Goal: Task Accomplishment & Management: Complete application form

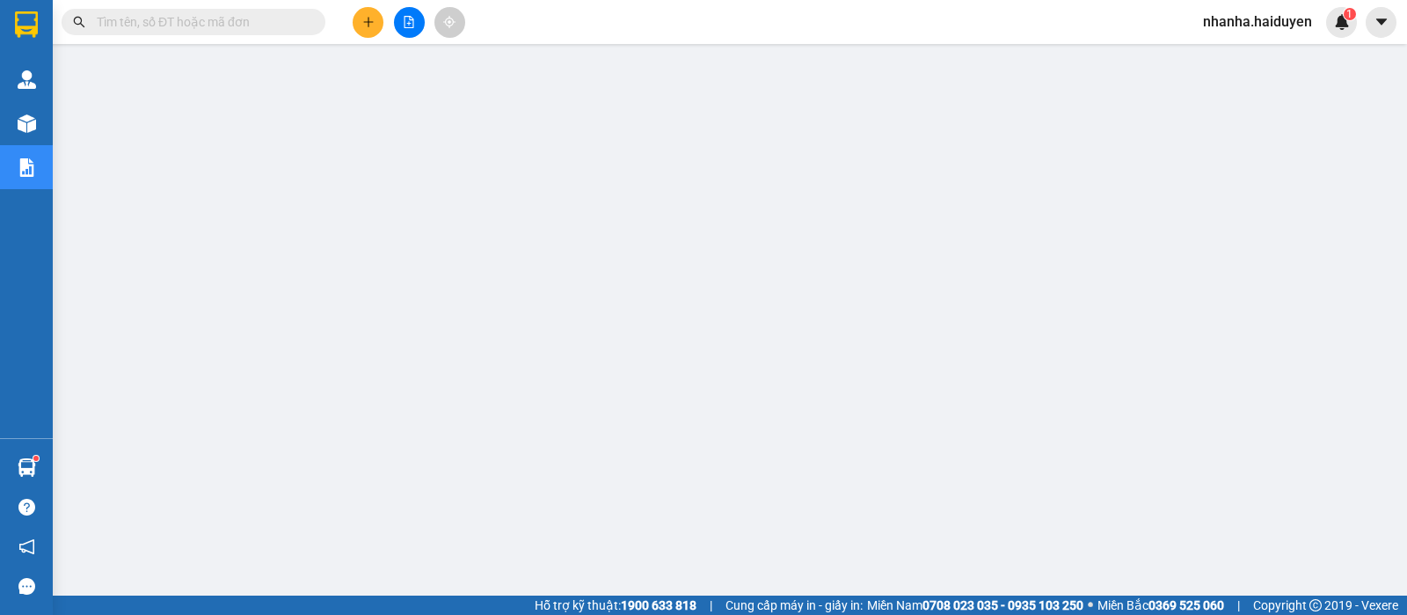
click at [290, 33] on span at bounding box center [194, 22] width 264 height 26
click at [297, 19] on input "text" at bounding box center [200, 21] width 207 height 19
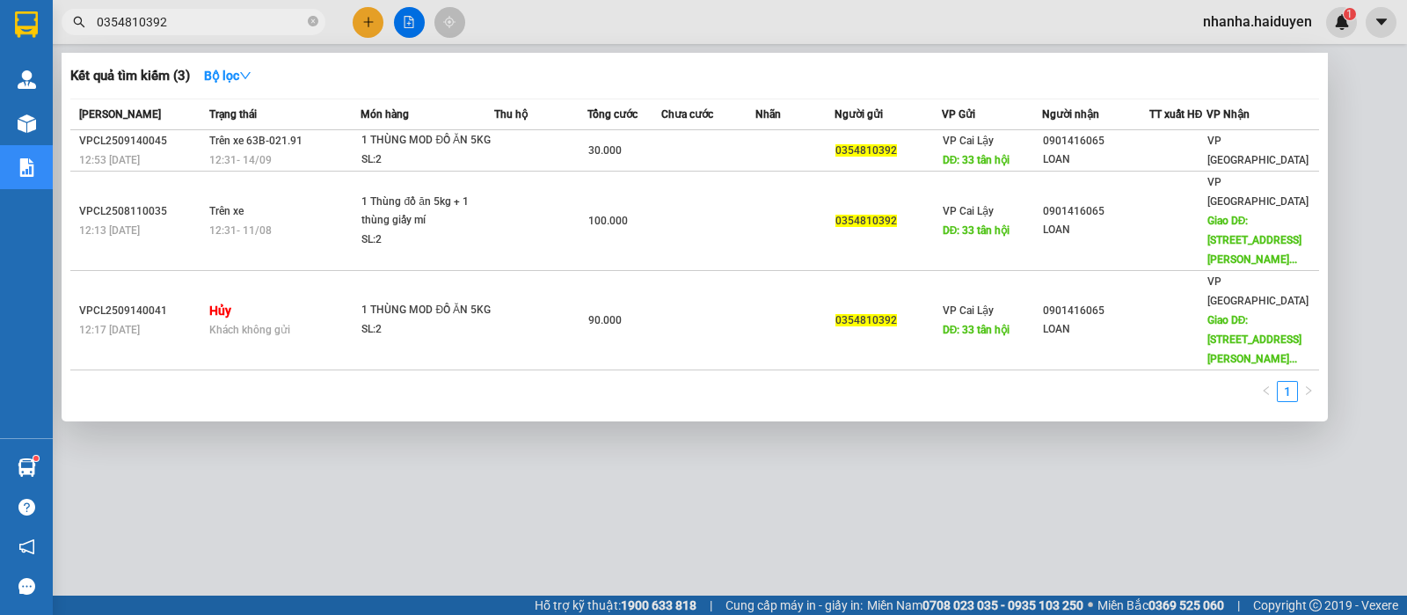
type input "0354810392"
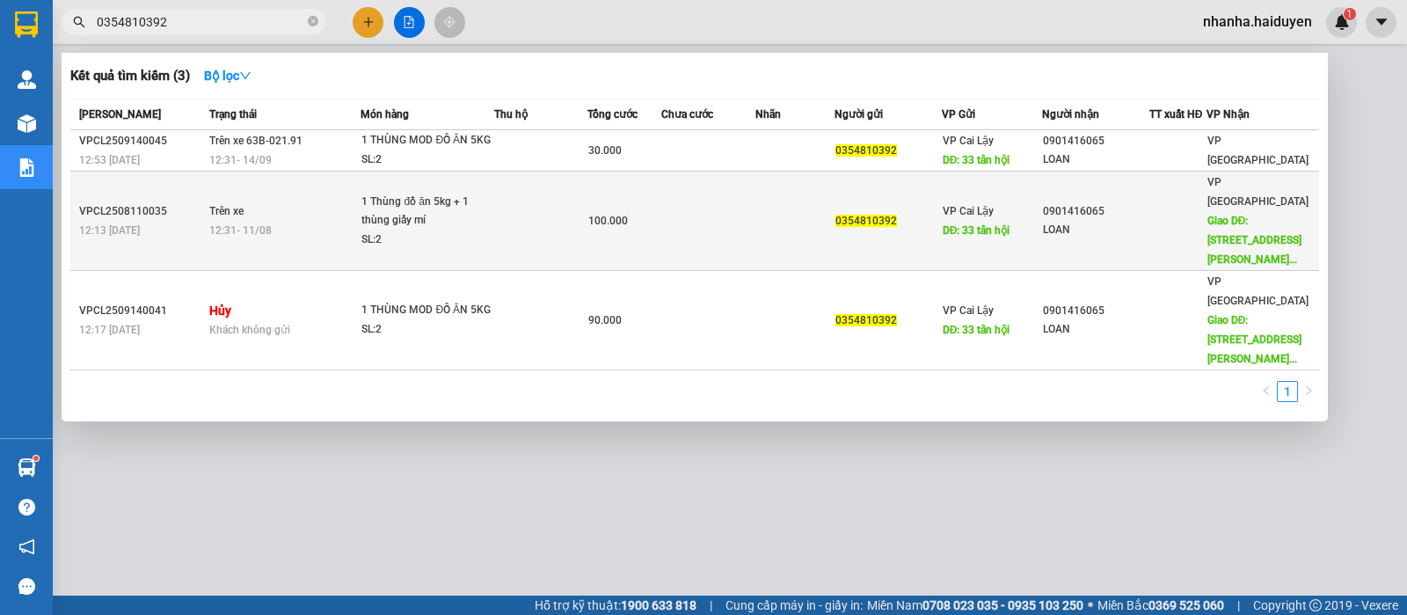
click at [1124, 222] on div "LOAN" at bounding box center [1095, 230] width 105 height 18
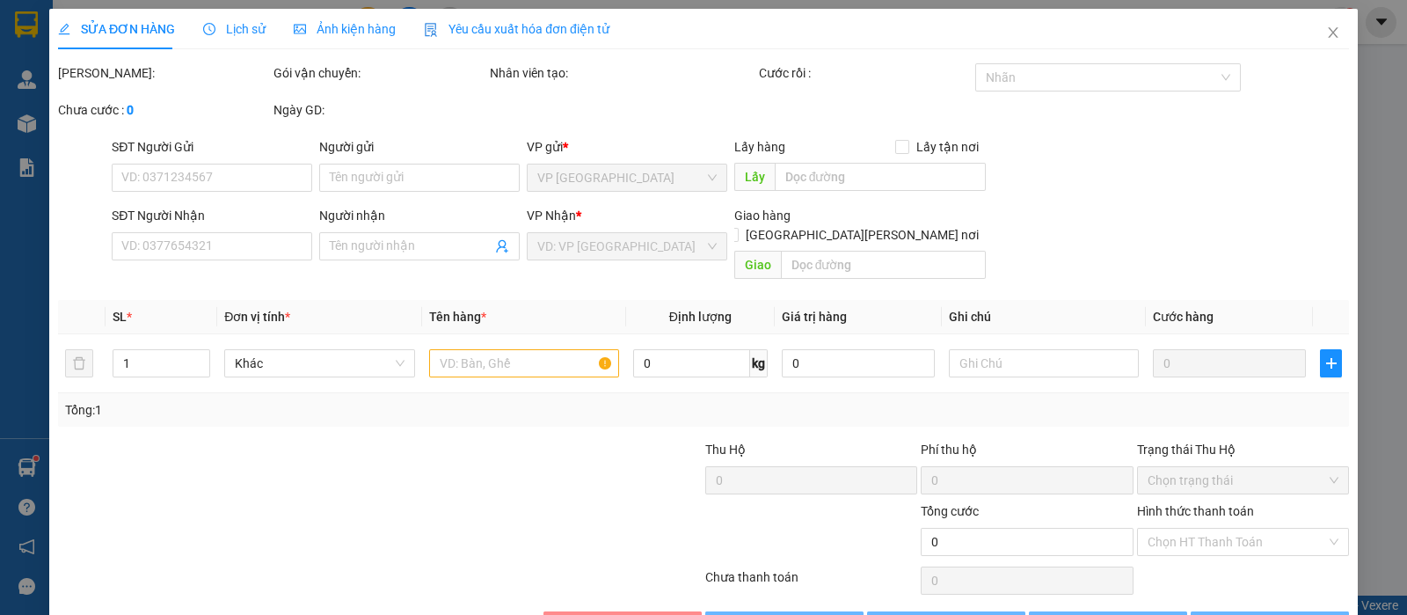
type input "0354810392"
type input "33 tân hội"
type input "0901416065"
type input "LOAN"
type input "55 [GEOGRAPHIC_DATA][PERSON_NAME][PERSON_NAME][PERSON_NAME]"
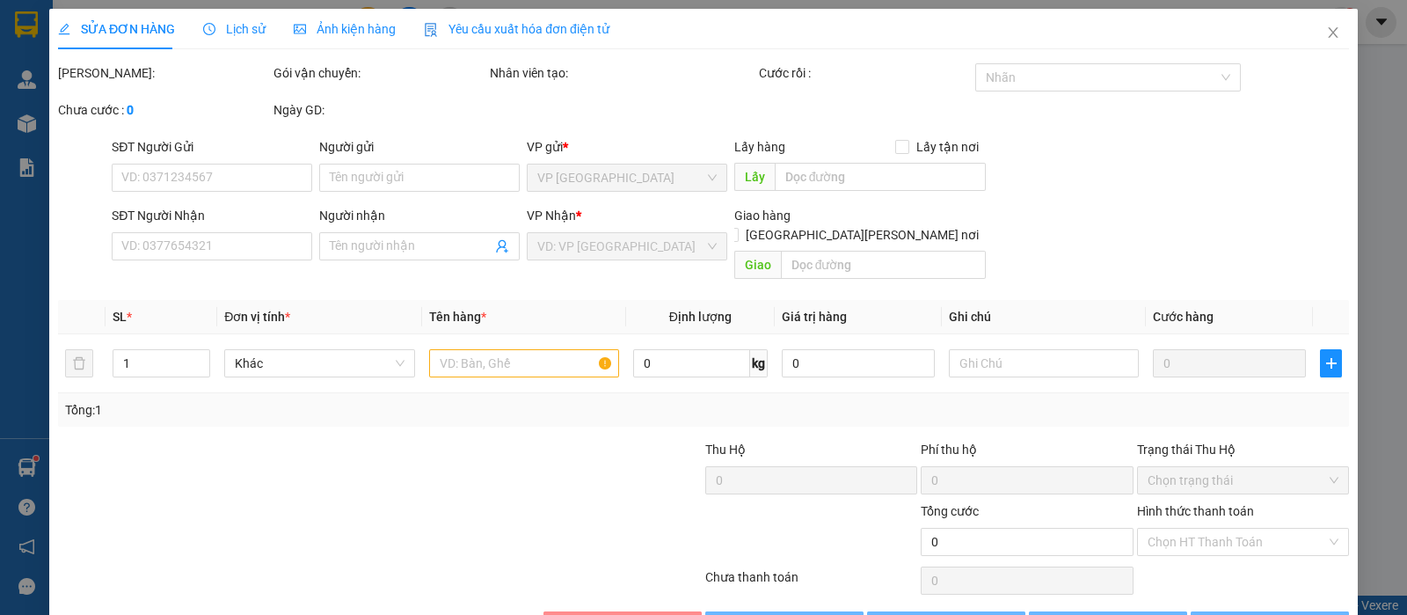
type input "100.000"
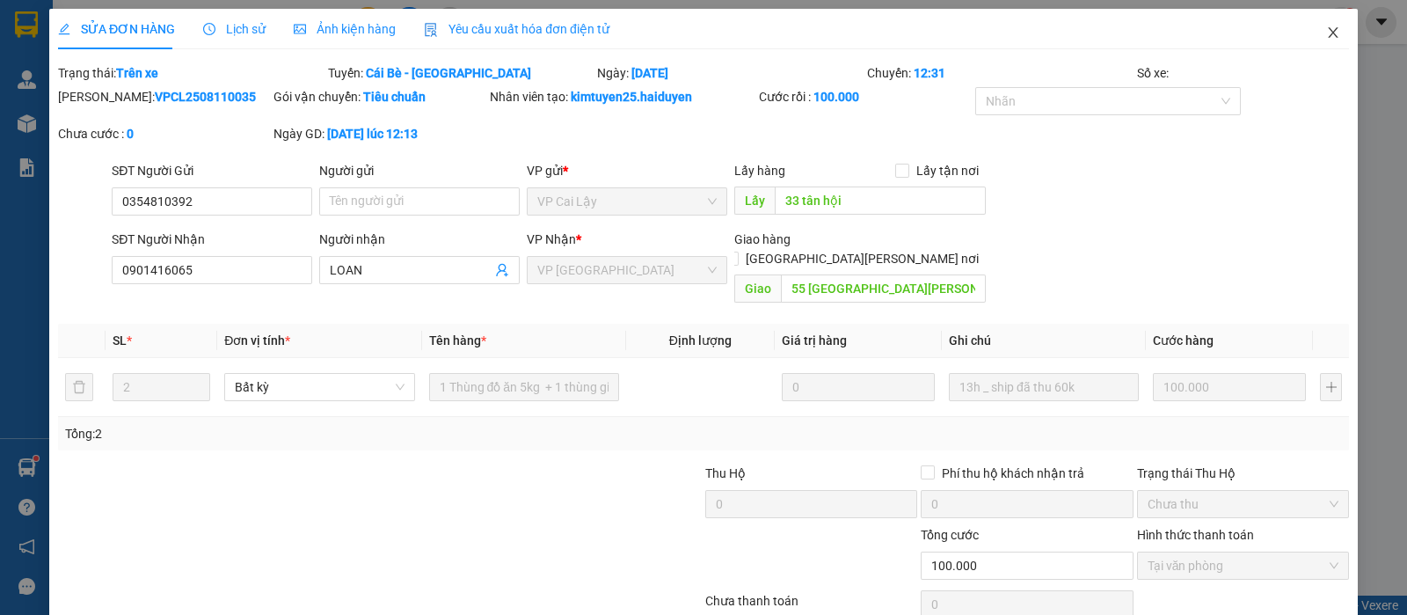
click at [1326, 32] on icon "close" at bounding box center [1333, 32] width 14 height 14
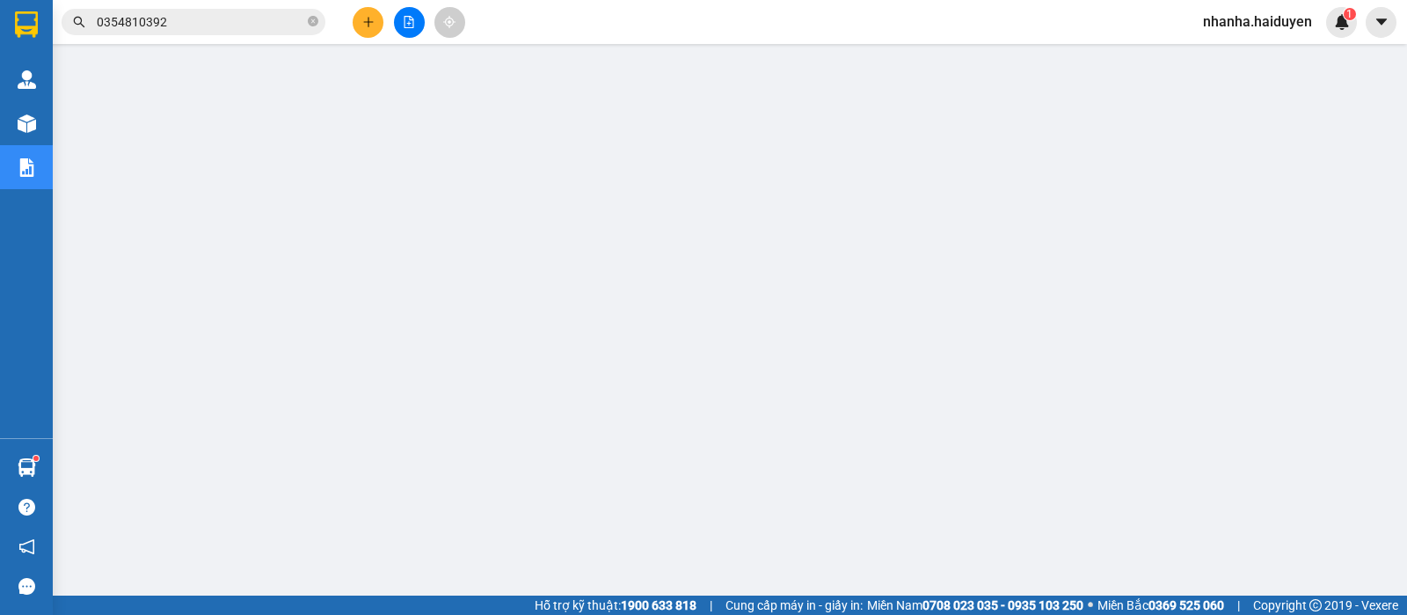
click at [210, 36] on div "Kết quả [PERSON_NAME] ( 3 ) Bộ lọc Mã ĐH Trạng thái Món hàng Thu hộ Tổng [PERSO…" at bounding box center [171, 22] width 343 height 31
click at [220, 24] on input "0354810392" at bounding box center [200, 21] width 207 height 19
